Goal: Task Accomplishment & Management: Manage account settings

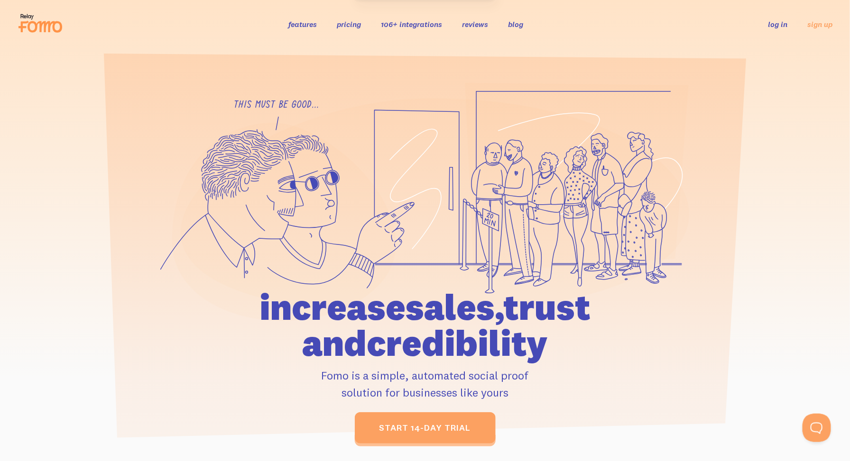
click at [784, 23] on link "log in" at bounding box center [777, 23] width 19 height 9
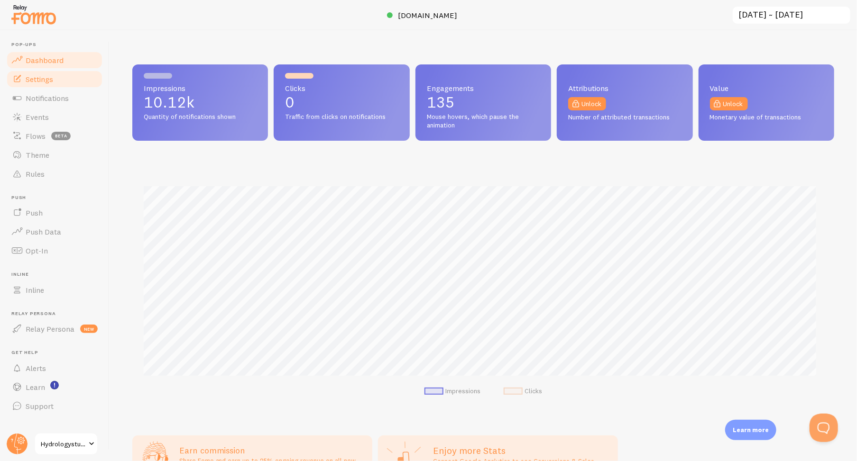
click at [18, 77] on span at bounding box center [16, 79] width 11 height 11
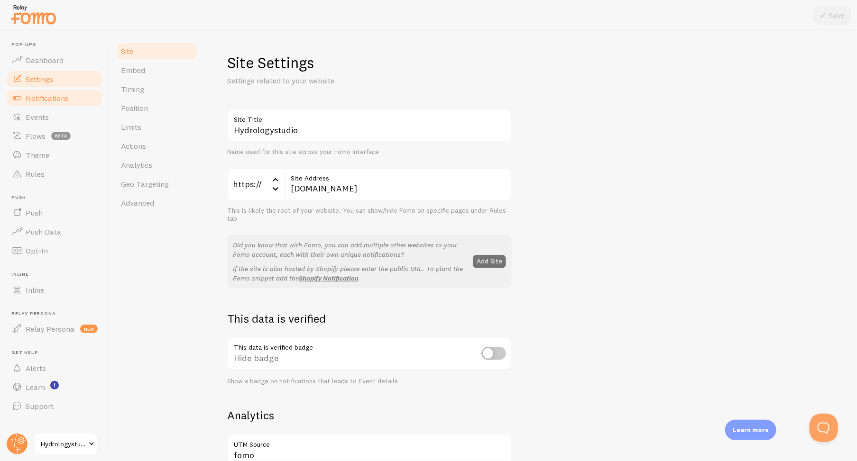
click at [53, 103] on link "Notifications" at bounding box center [55, 98] width 98 height 19
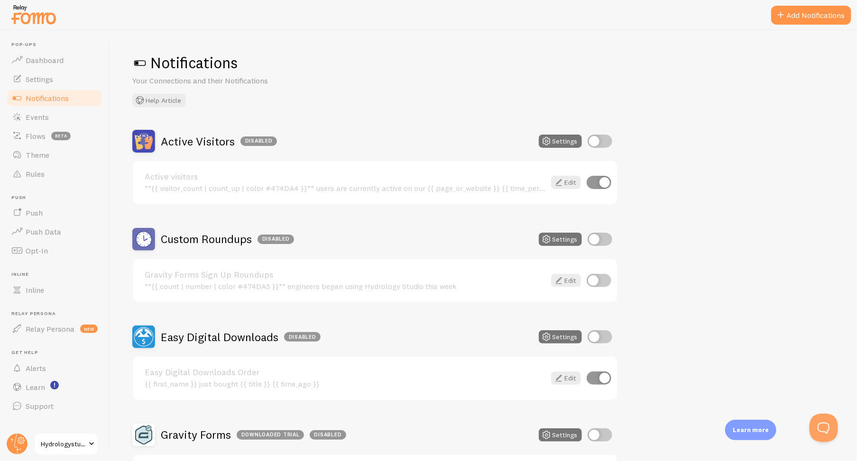
click at [606, 143] on input "checkbox" at bounding box center [600, 141] width 25 height 13
checkbox input "true"
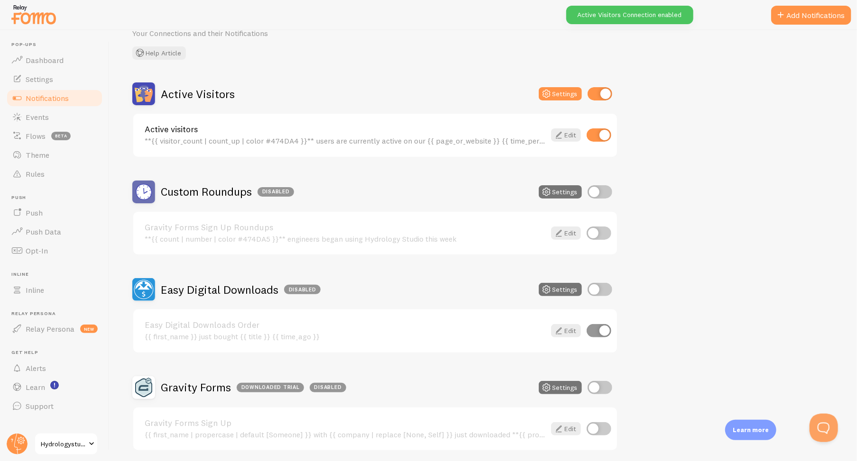
scroll to position [95, 0]
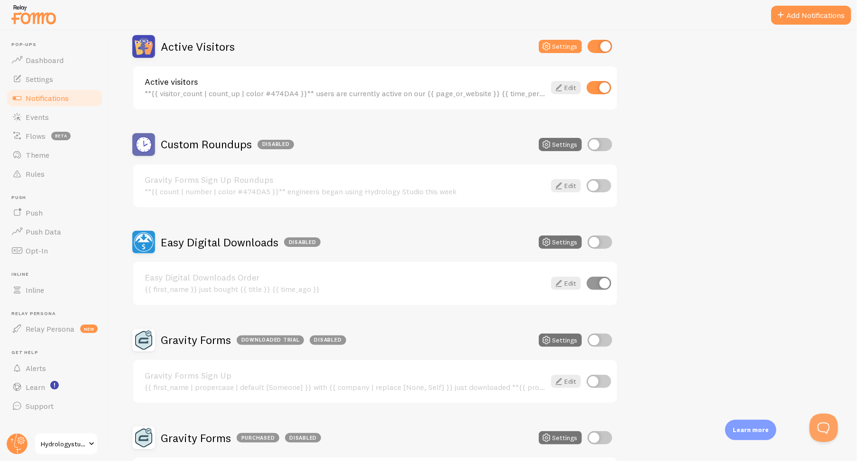
click at [608, 242] on input "checkbox" at bounding box center [600, 242] width 25 height 13
checkbox input "true"
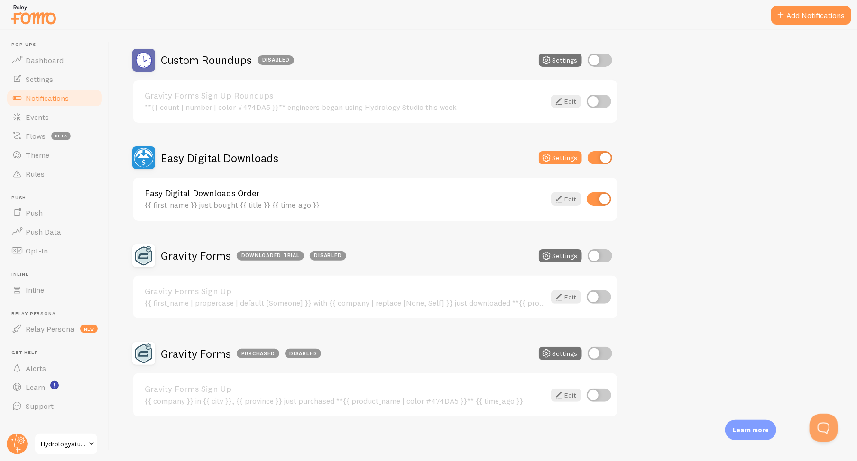
scroll to position [84, 0]
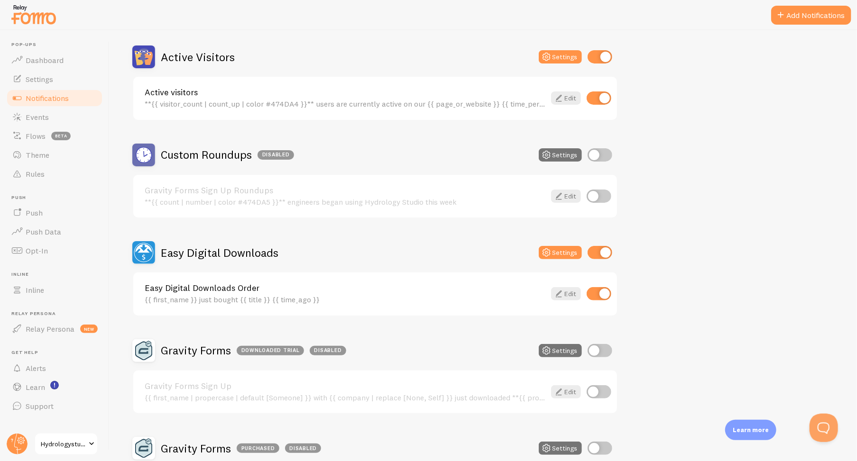
click at [608, 294] on input "checkbox" at bounding box center [599, 293] width 25 height 13
click at [604, 294] on input "checkbox" at bounding box center [599, 293] width 25 height 13
checkbox input "true"
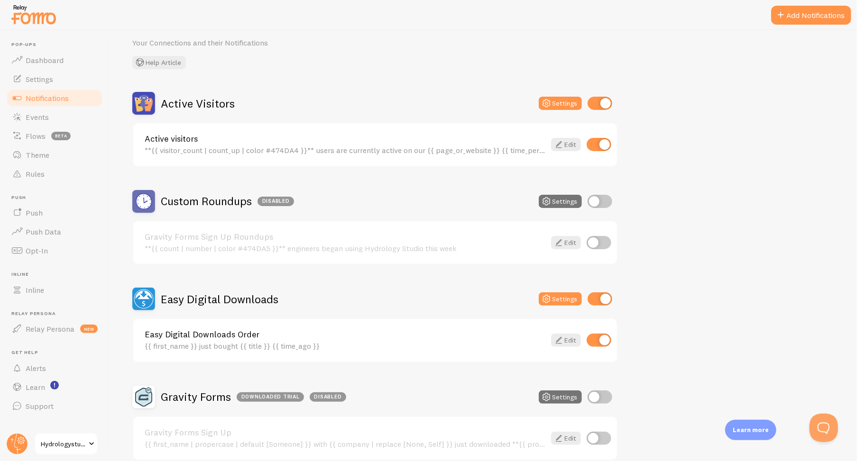
scroll to position [37, 0]
